Goal: Use online tool/utility

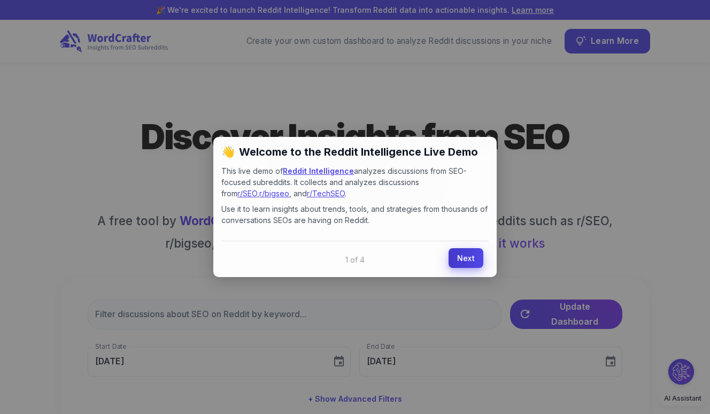
click at [454, 261] on link "Next" at bounding box center [466, 258] width 35 height 20
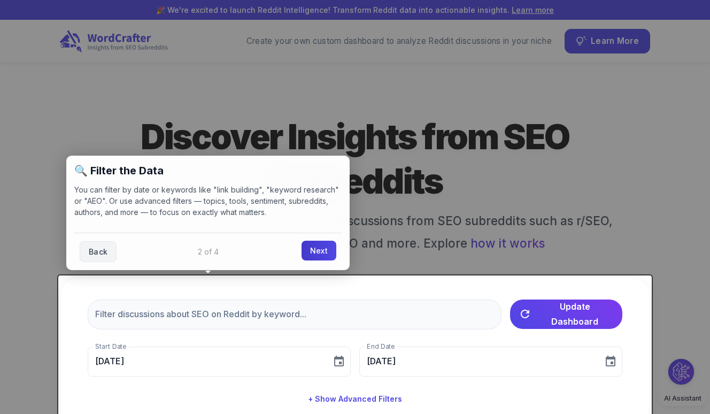
click at [321, 249] on link "Next" at bounding box center [319, 251] width 35 height 20
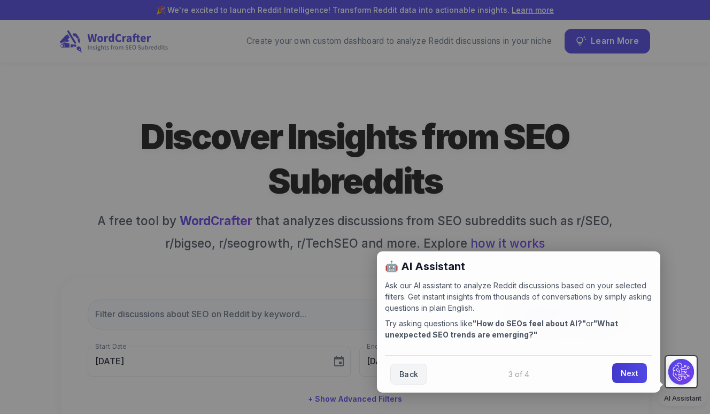
click at [632, 367] on link "Next" at bounding box center [629, 373] width 35 height 20
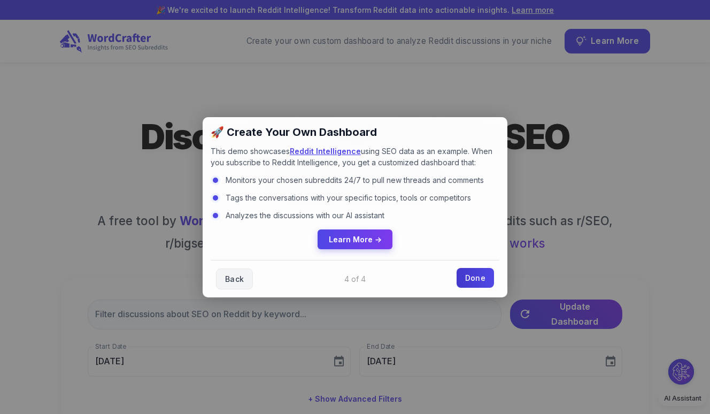
click at [479, 278] on link "Done" at bounding box center [475, 278] width 37 height 20
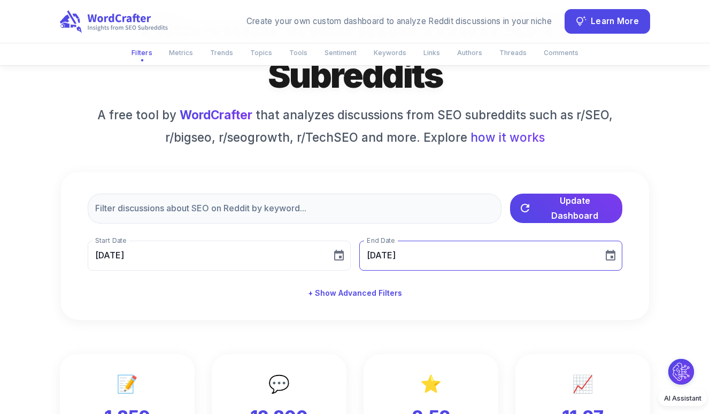
scroll to position [106, 0]
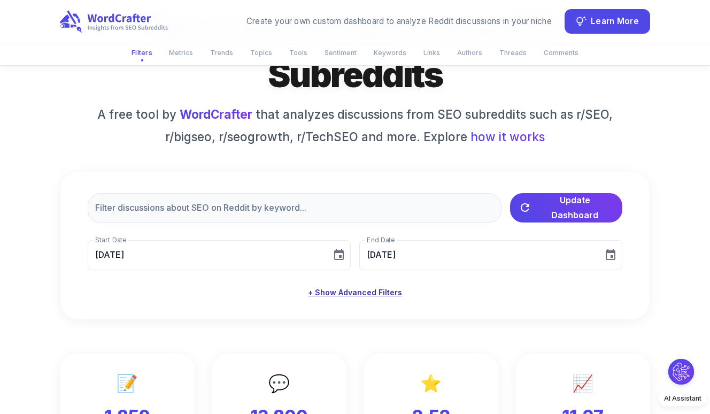
click at [375, 289] on button "+ Show Advanced Filters" at bounding box center [355, 293] width 103 height 20
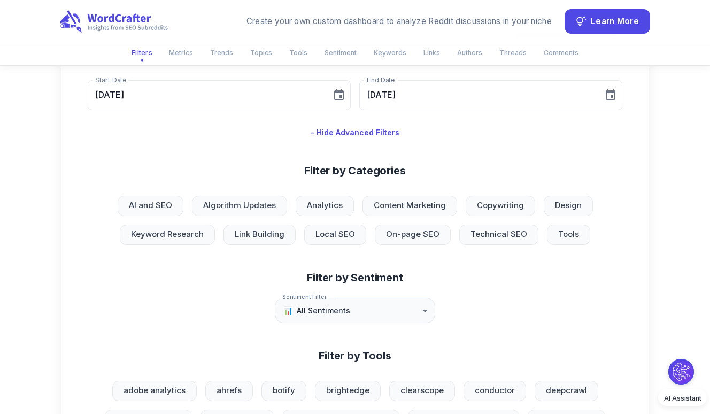
scroll to position [267, 0]
click at [568, 232] on span "Tools" at bounding box center [569, 233] width 34 height 12
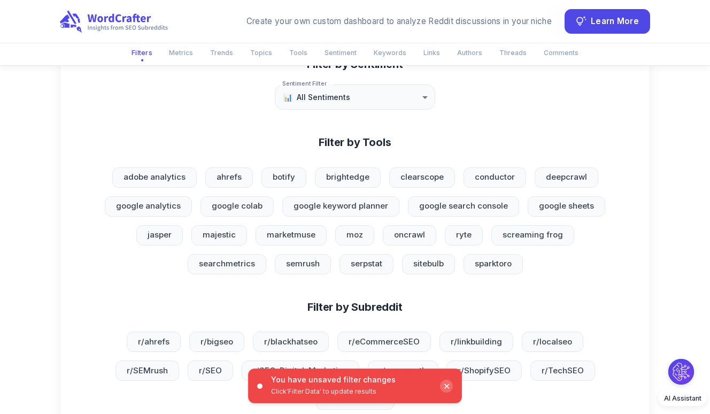
scroll to position [480, 0]
click at [443, 384] on div "✕" at bounding box center [446, 386] width 13 height 13
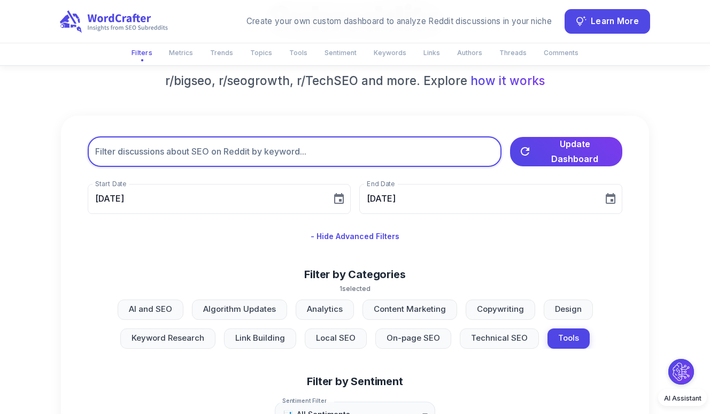
click at [239, 146] on input "text" at bounding box center [295, 152] width 414 height 30
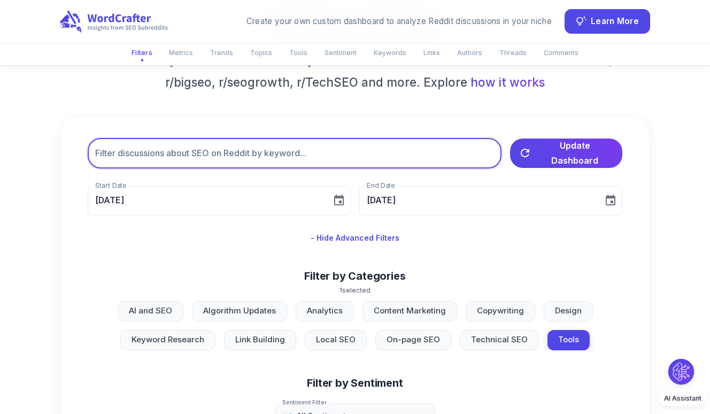
scroll to position [160, 0]
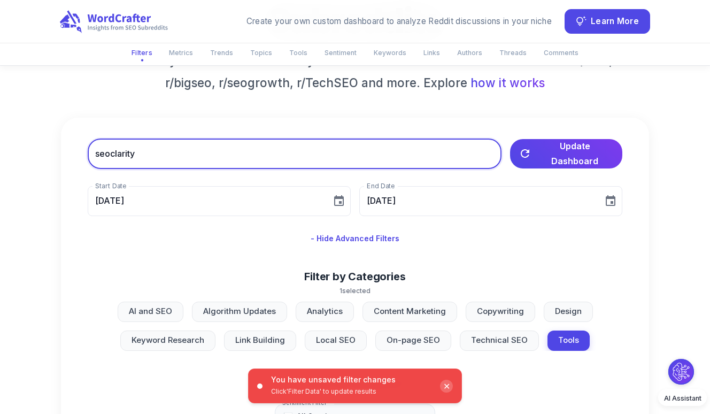
type input "seoclarity"
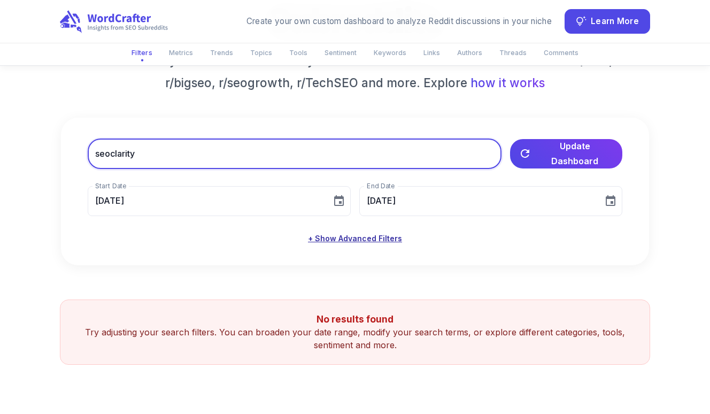
click at [344, 233] on button "+ Show Advanced Filters" at bounding box center [355, 239] width 103 height 20
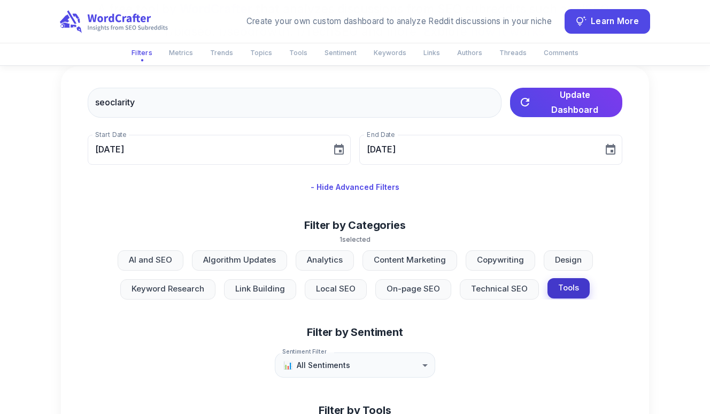
click at [562, 290] on span "Tools" at bounding box center [569, 288] width 34 height 12
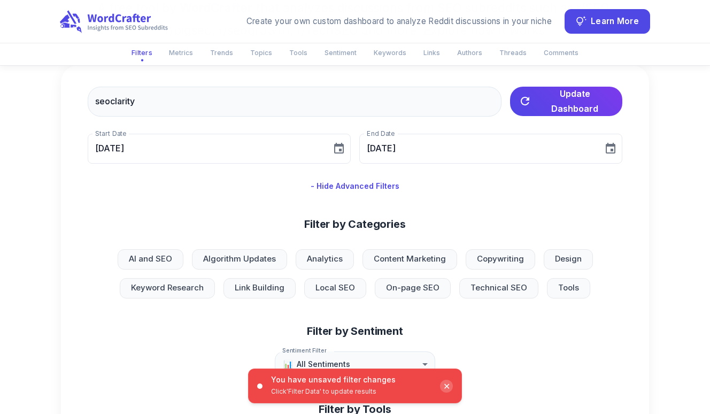
scroll to position [213, 0]
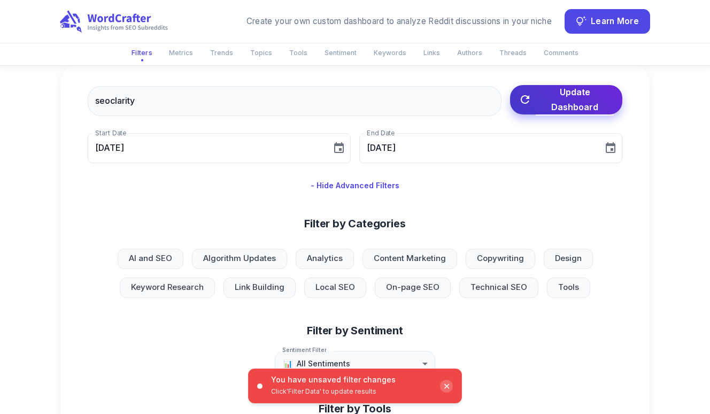
click at [566, 103] on span "Update Dashboard" at bounding box center [575, 100] width 78 height 30
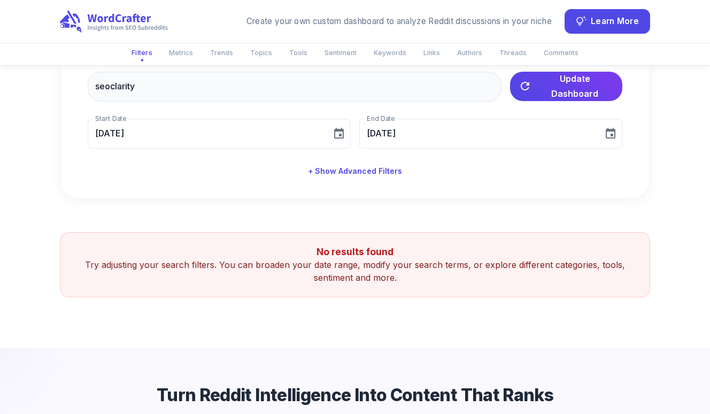
scroll to position [227, 0]
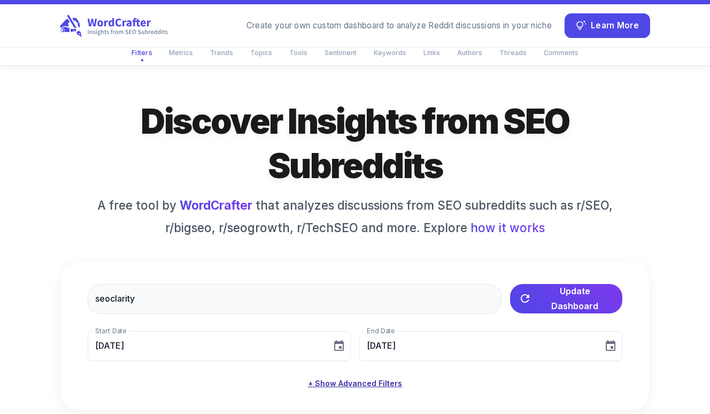
click at [363, 378] on button "+ Show Advanced Filters" at bounding box center [355, 384] width 103 height 20
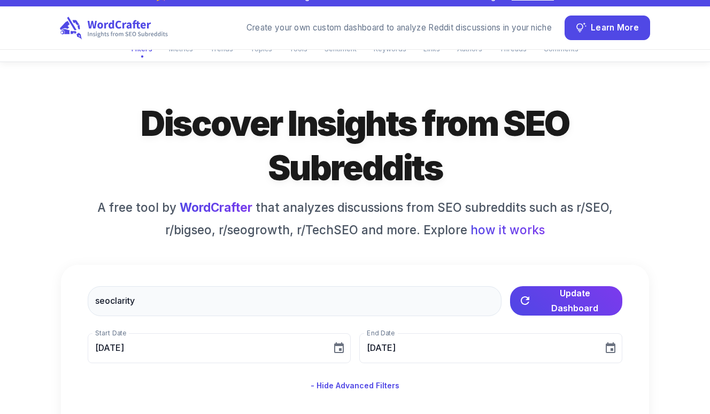
scroll to position [0, 0]
